Goal: Transaction & Acquisition: Book appointment/travel/reservation

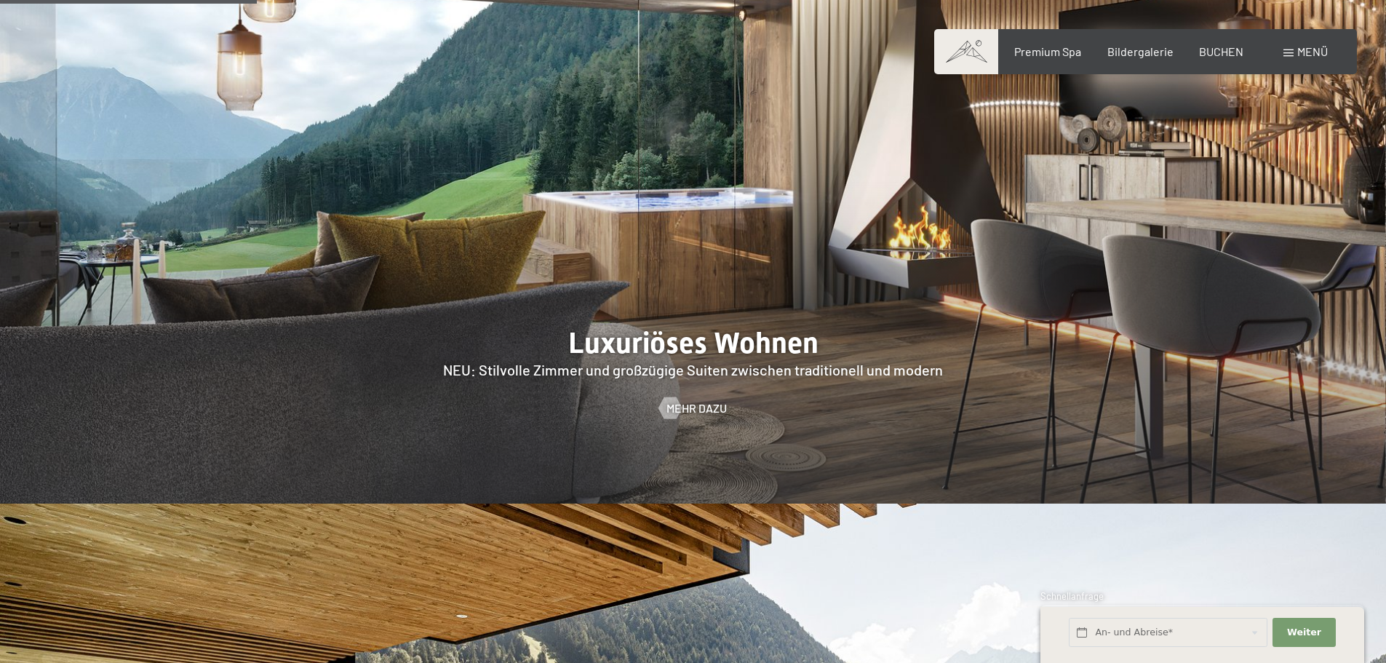
scroll to position [1535, 0]
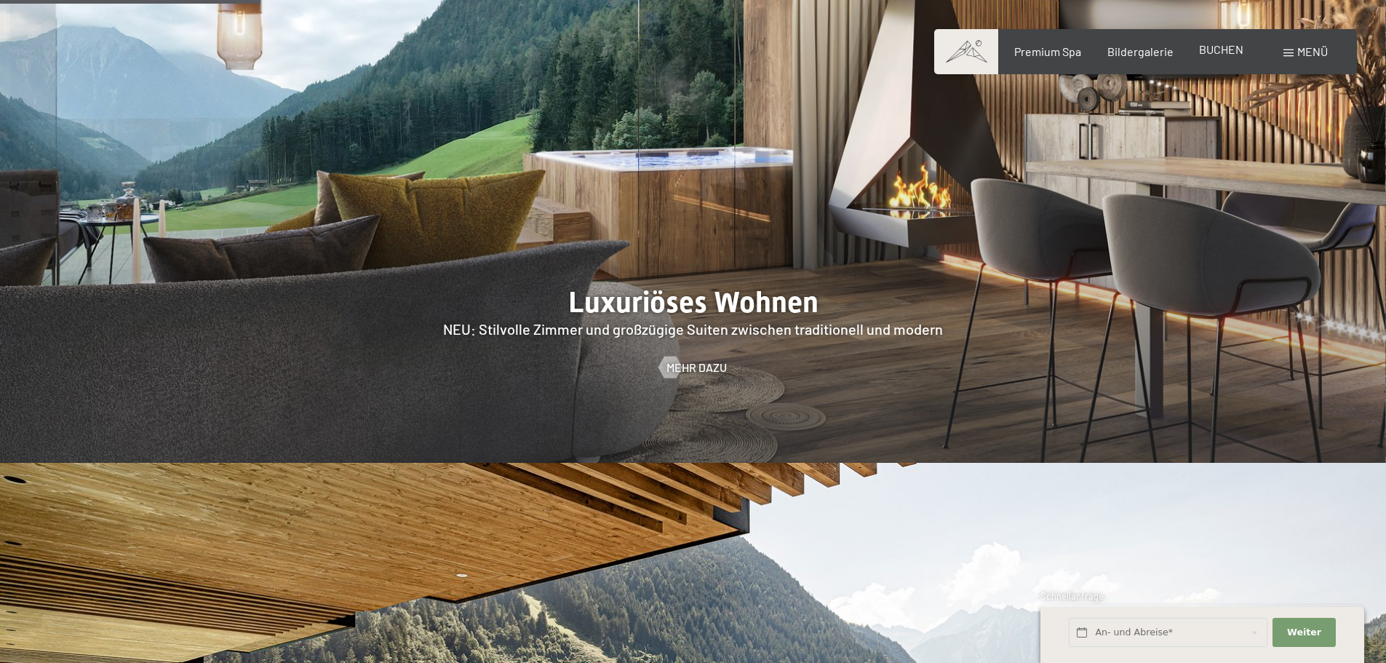
click at [1224, 52] on span "BUCHEN" at bounding box center [1221, 49] width 44 height 14
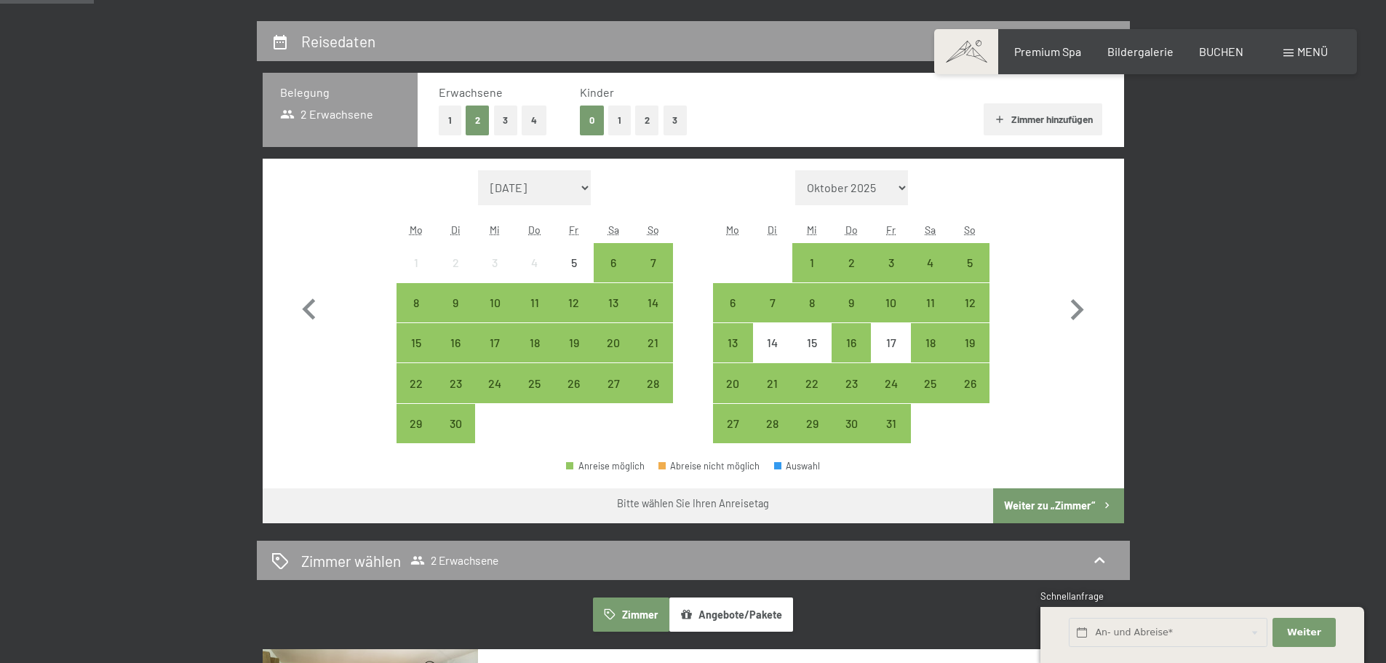
scroll to position [332, 0]
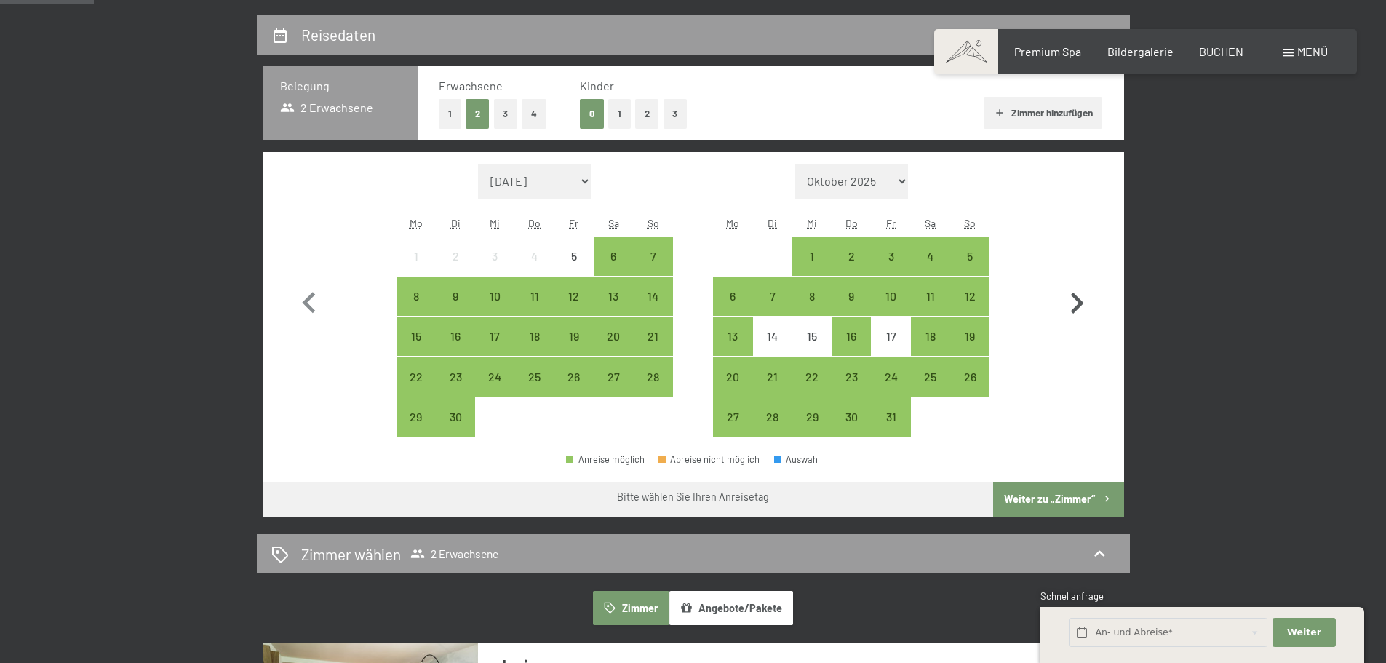
click at [1077, 308] on icon "button" at bounding box center [1077, 302] width 13 height 21
select select "[DATE]"
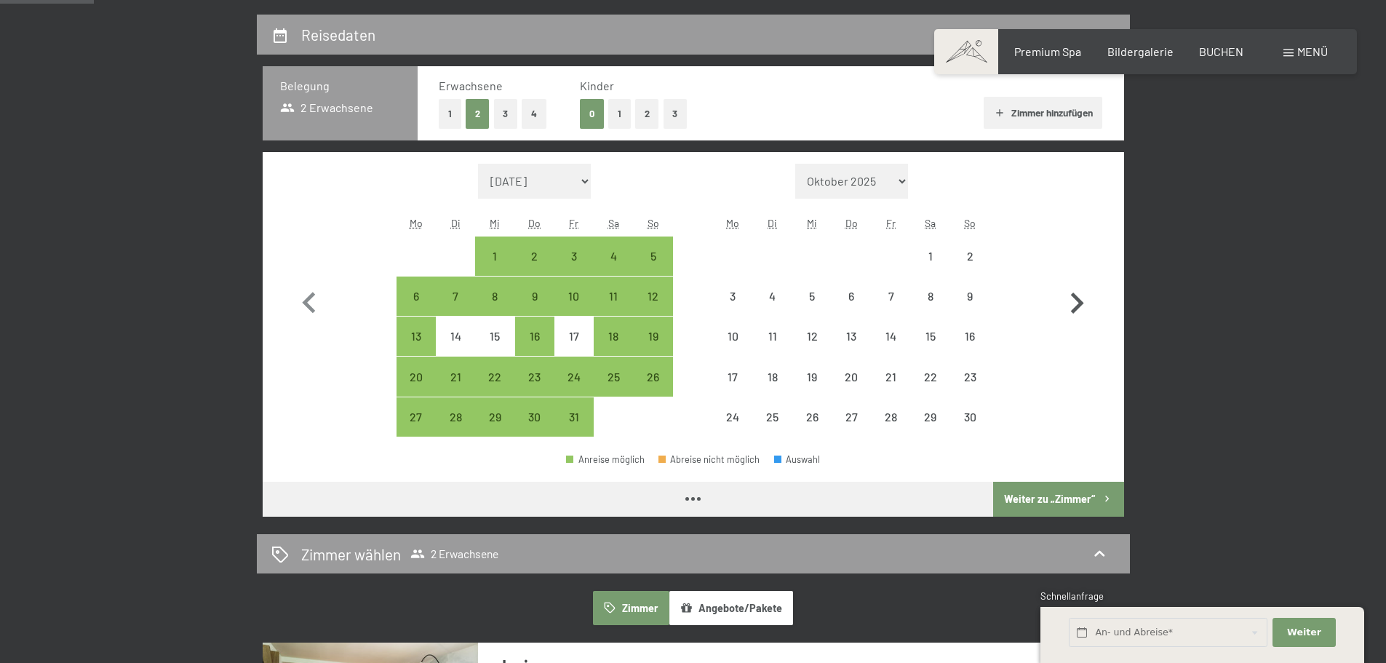
select select "[DATE]"
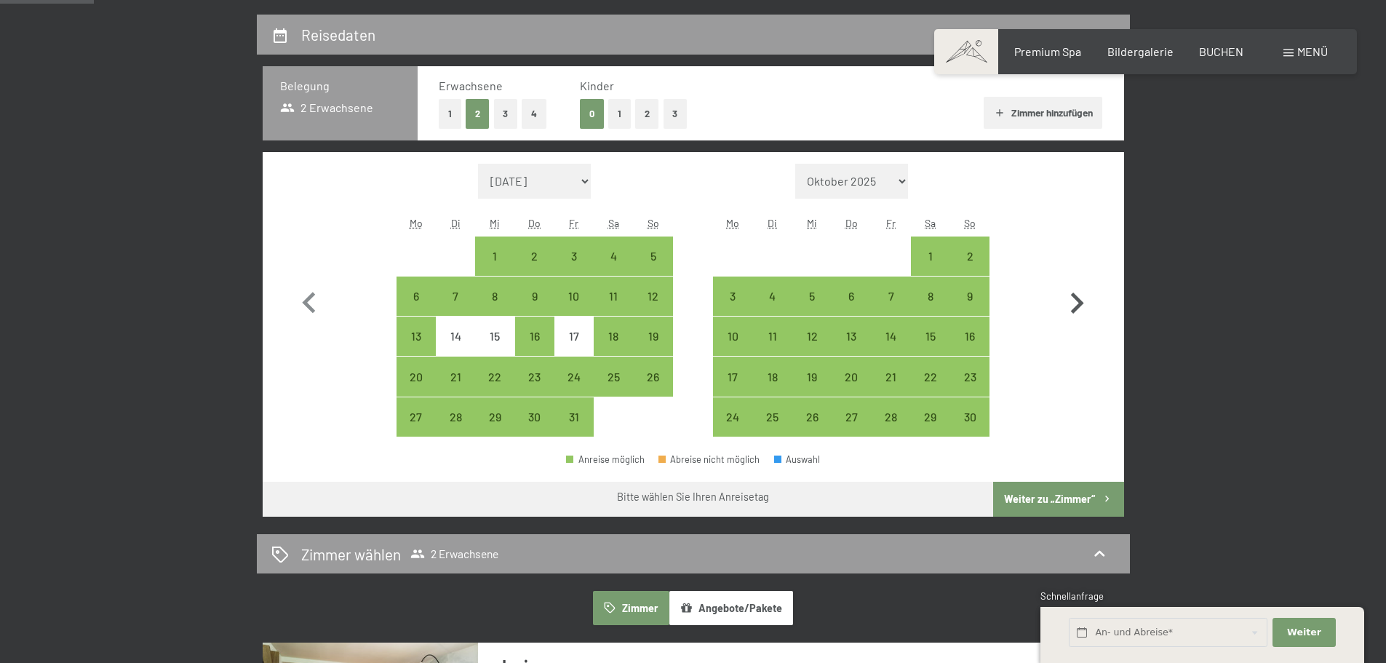
click at [1077, 308] on icon "button" at bounding box center [1077, 302] width 13 height 21
select select "[DATE]"
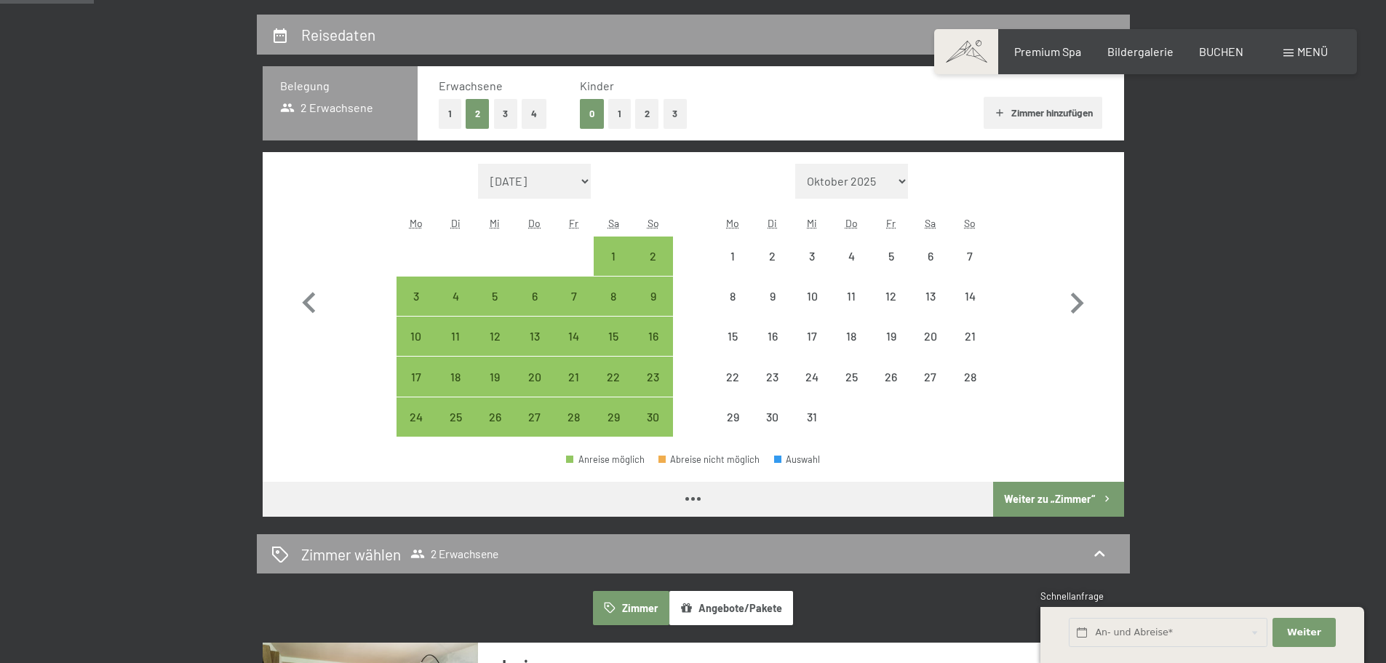
select select "[DATE]"
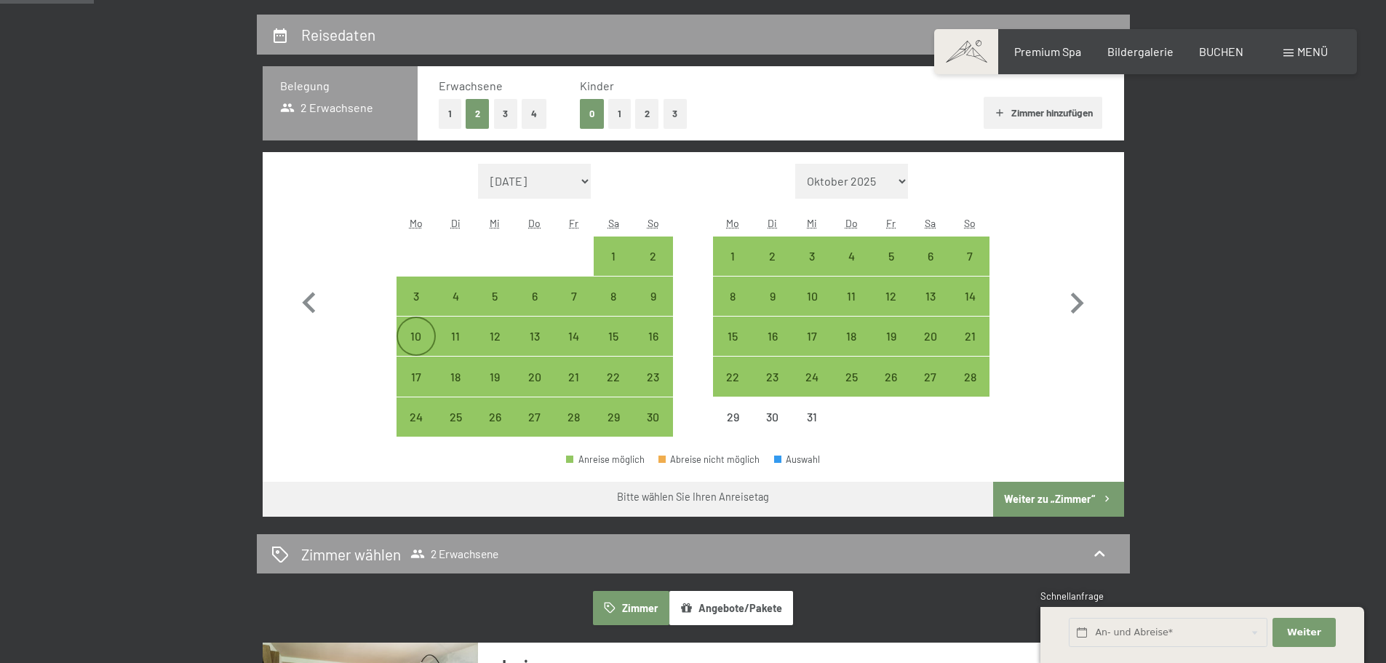
click at [409, 326] on div "10" at bounding box center [416, 336] width 36 height 36
select select "[DATE]"
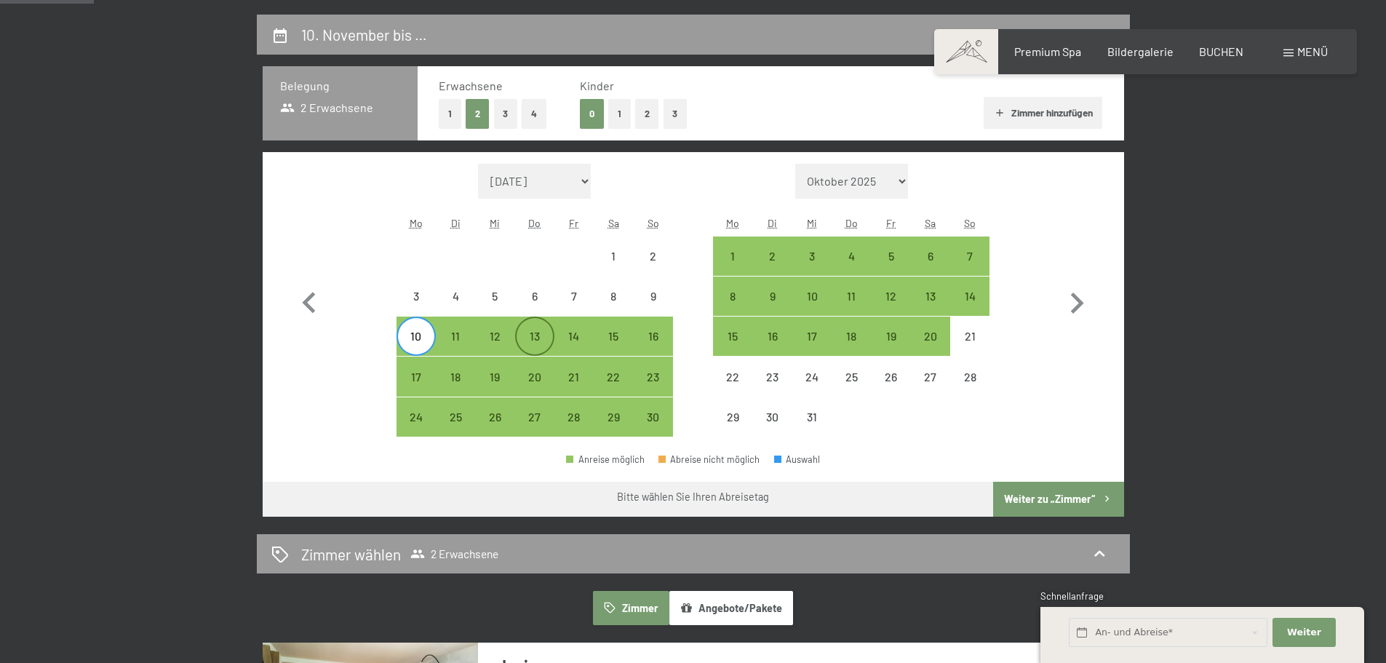
click at [543, 330] on div "13" at bounding box center [535, 348] width 36 height 36
select select "[DATE]"
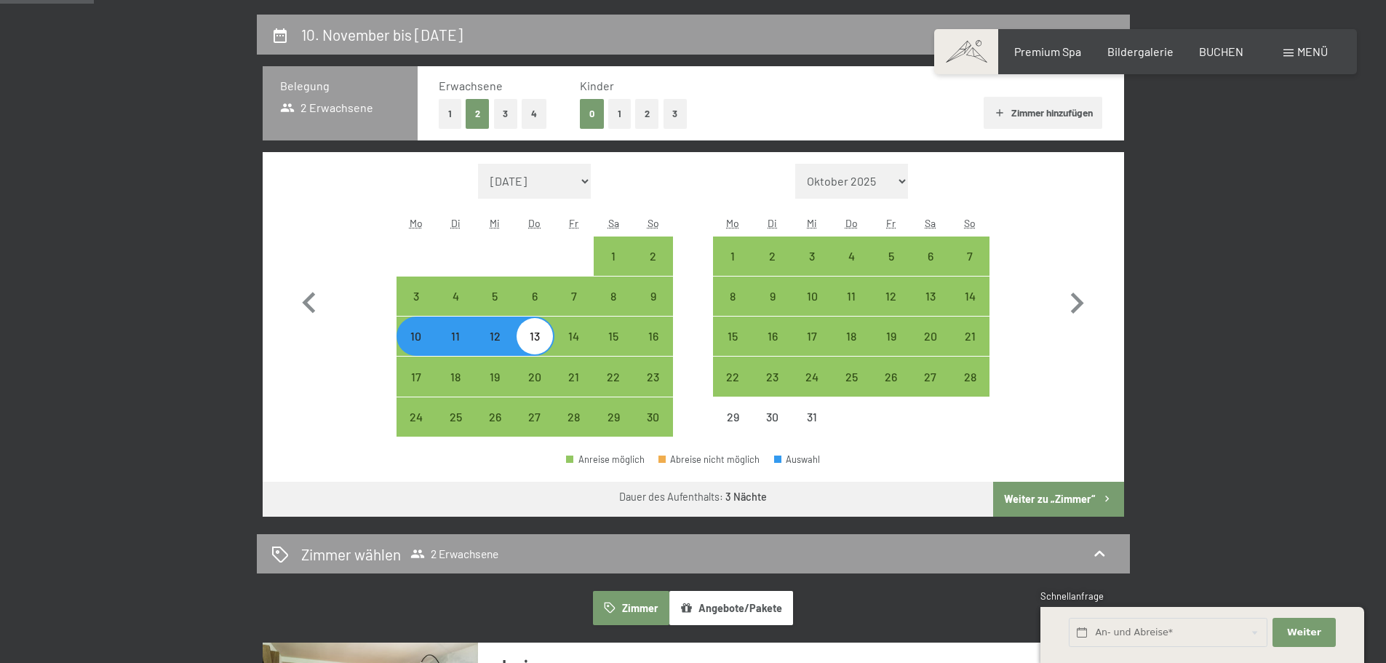
click at [1031, 498] on button "Weiter zu „Zimmer“" at bounding box center [1058, 499] width 130 height 35
select select "[DATE]"
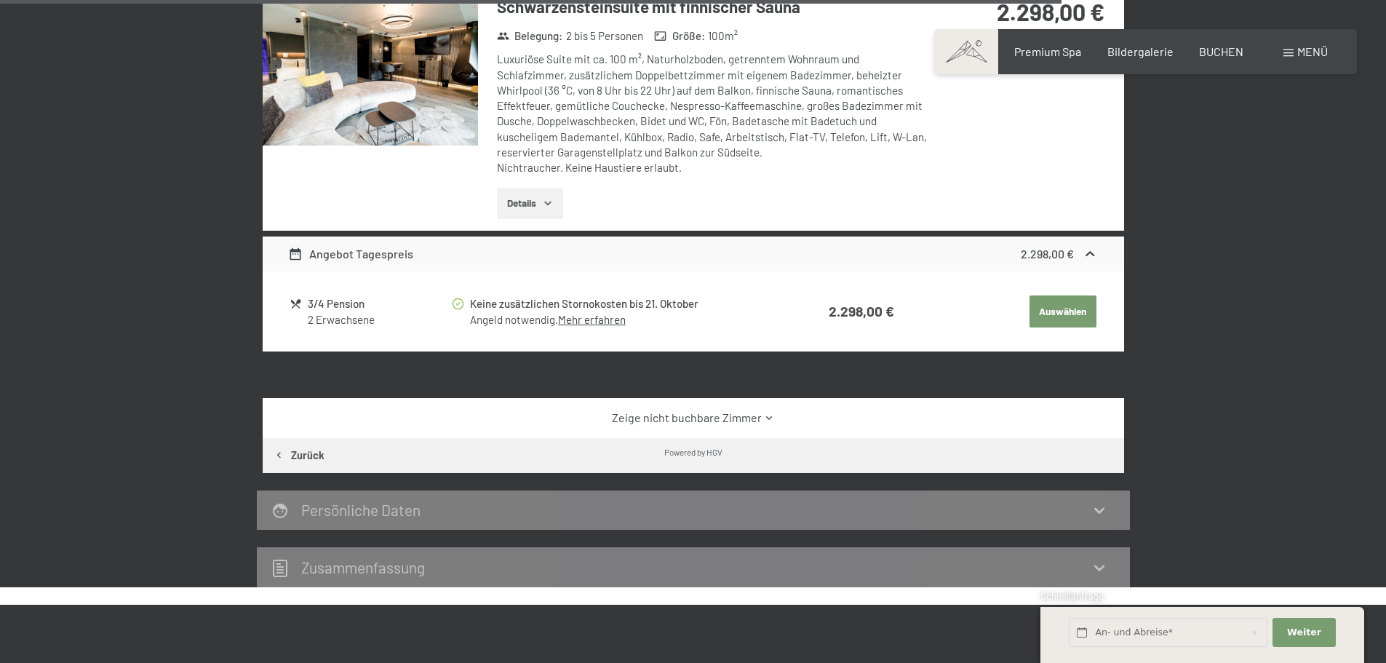
scroll to position [2957, 0]
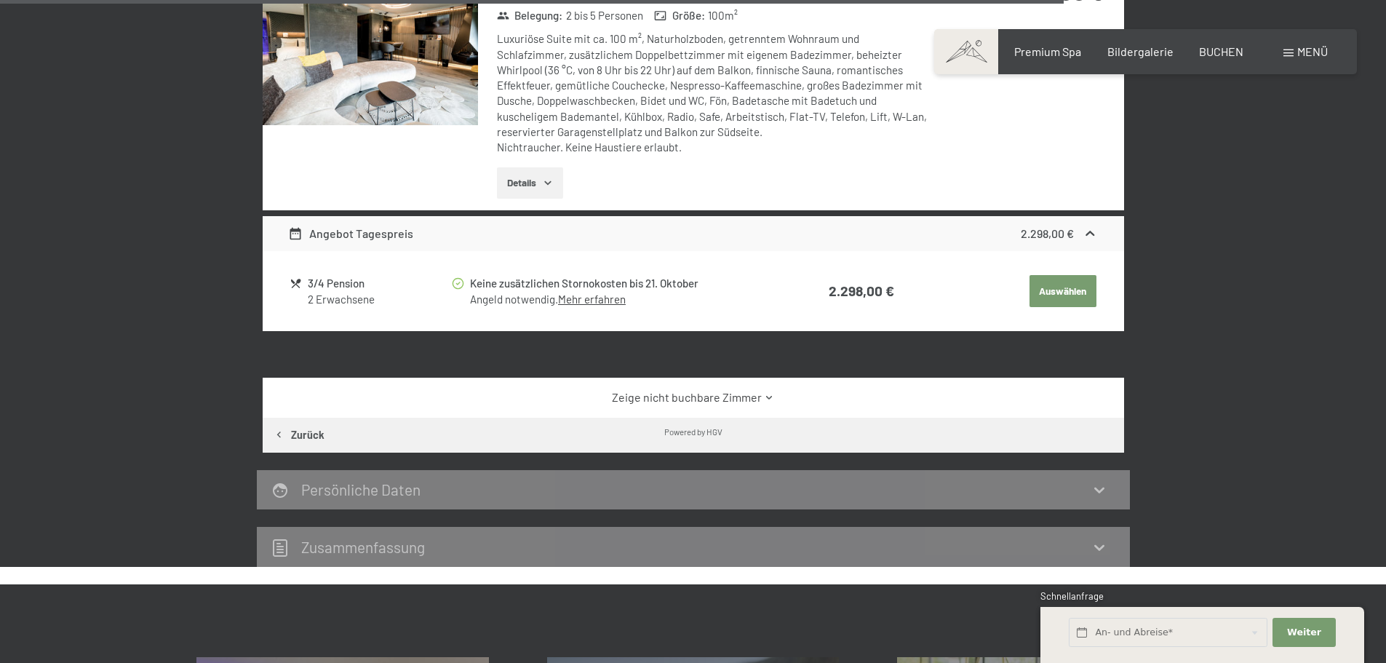
click at [735, 394] on link "Zeige nicht buchbare Zimmer" at bounding box center [693, 397] width 810 height 16
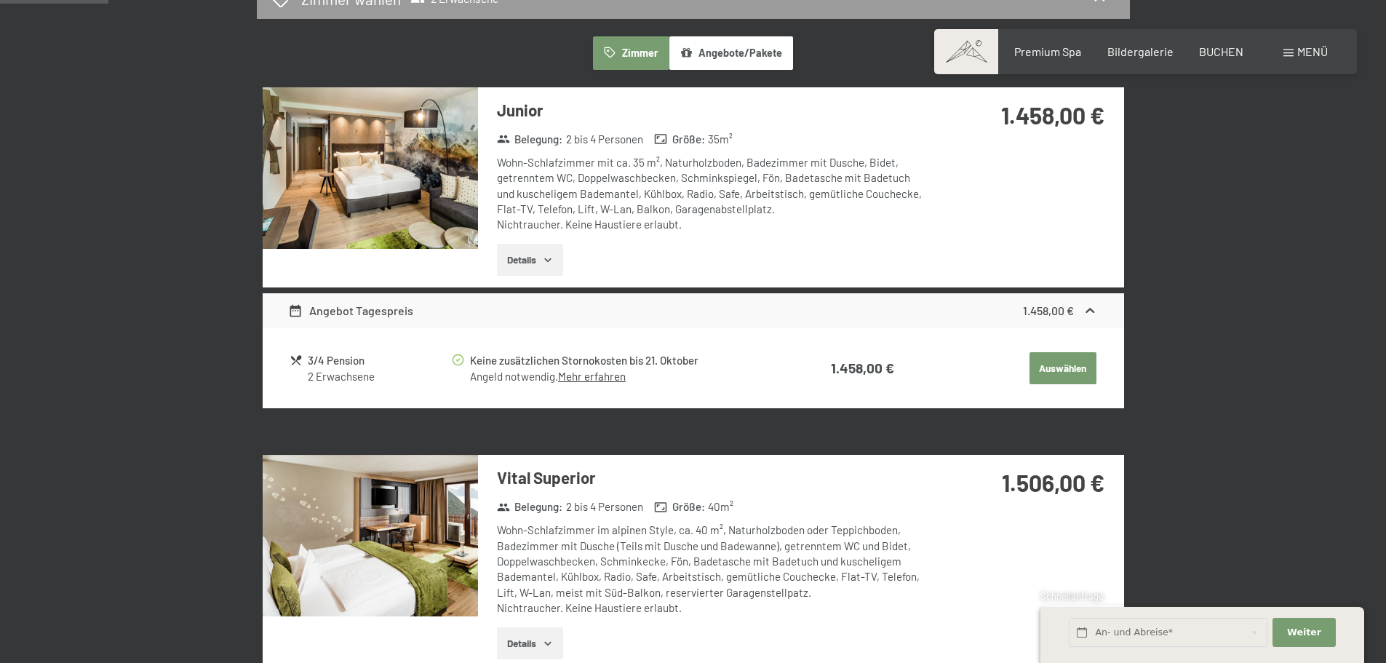
scroll to position [433, 0]
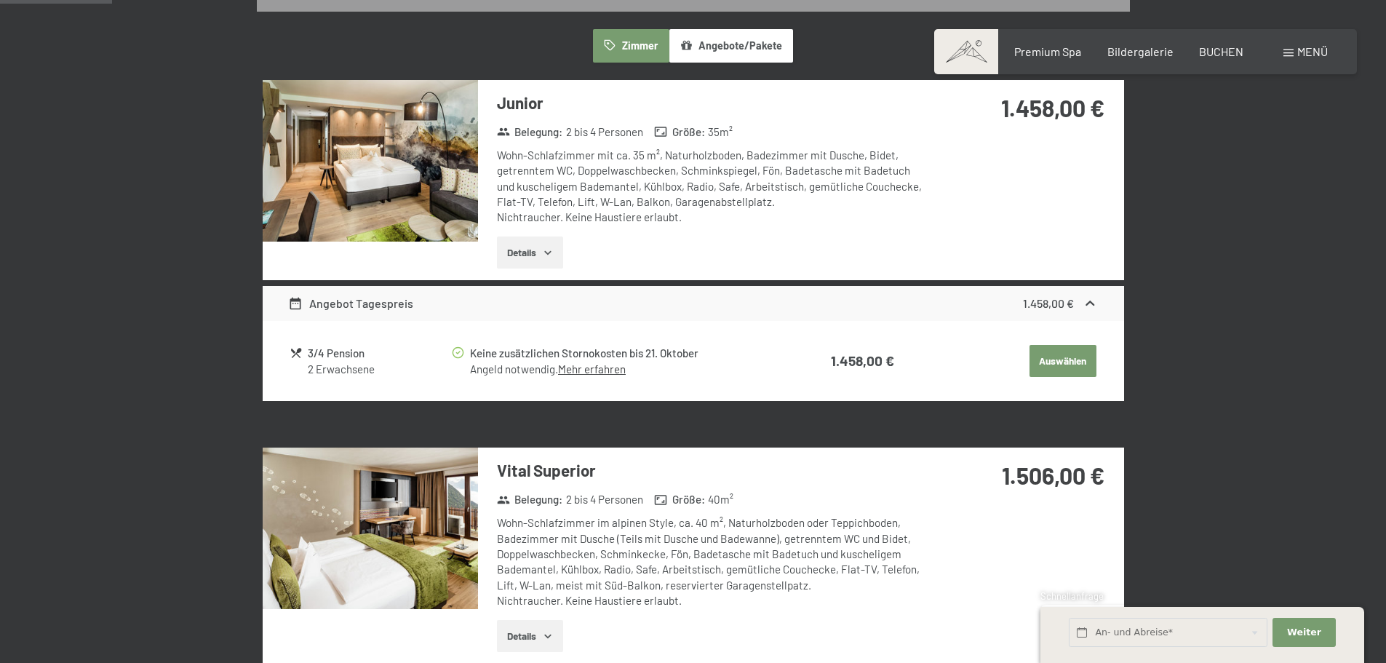
click at [538, 253] on button "Details" at bounding box center [530, 252] width 66 height 32
